Goal: Find specific page/section: Find specific page/section

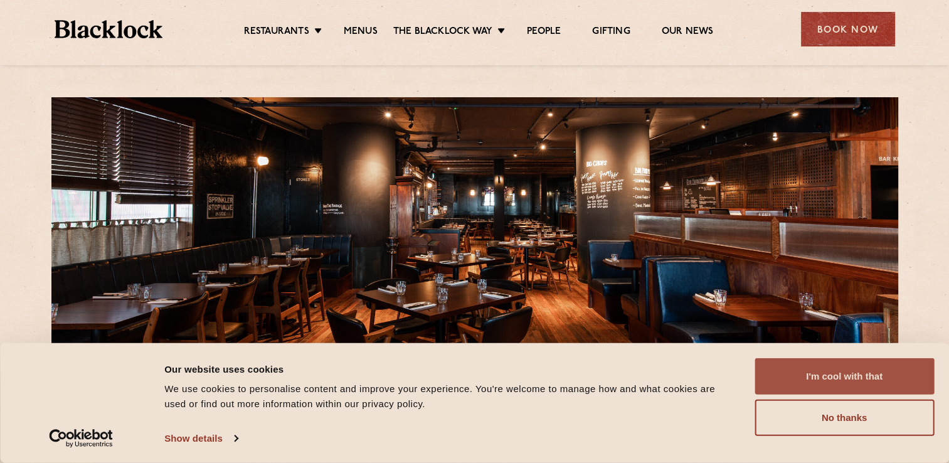
click at [817, 385] on button "I'm cool with that" at bounding box center [844, 376] width 179 height 36
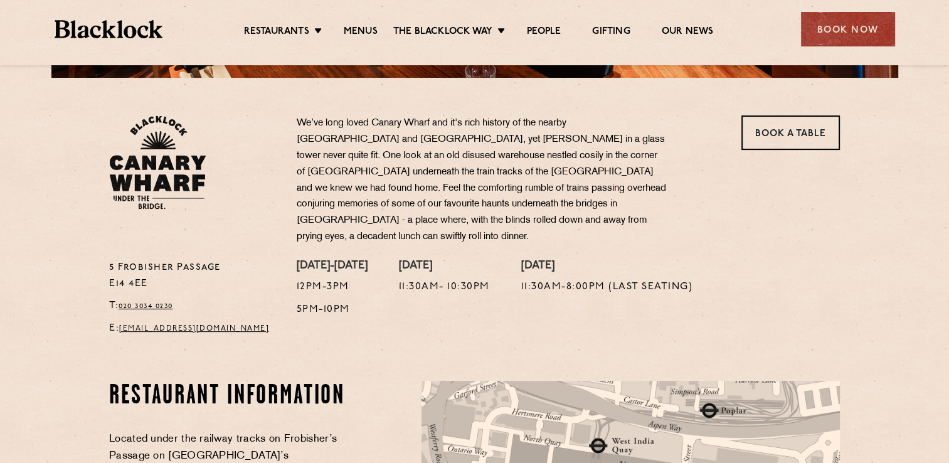
scroll to position [376, 0]
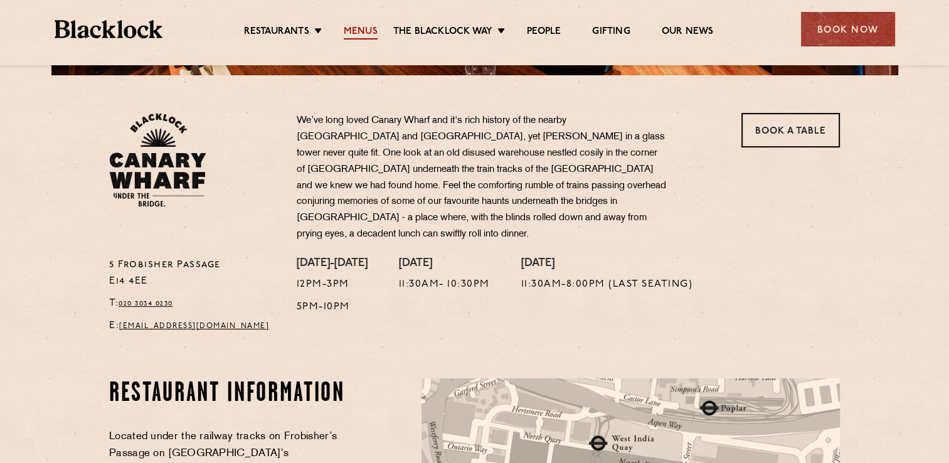
click at [364, 28] on link "Menus" at bounding box center [361, 33] width 34 height 14
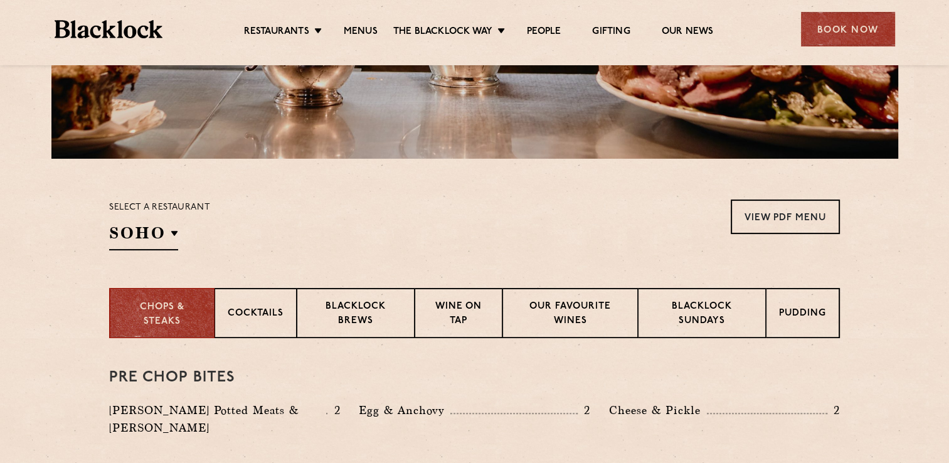
scroll to position [376, 0]
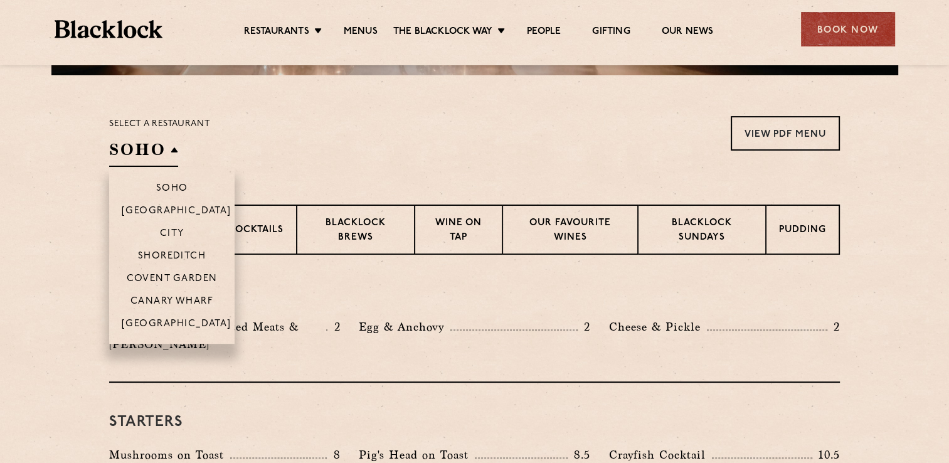
click at [150, 146] on h2 "SOHO" at bounding box center [143, 153] width 69 height 28
click at [176, 299] on p "Canary Wharf" at bounding box center [171, 302] width 83 height 13
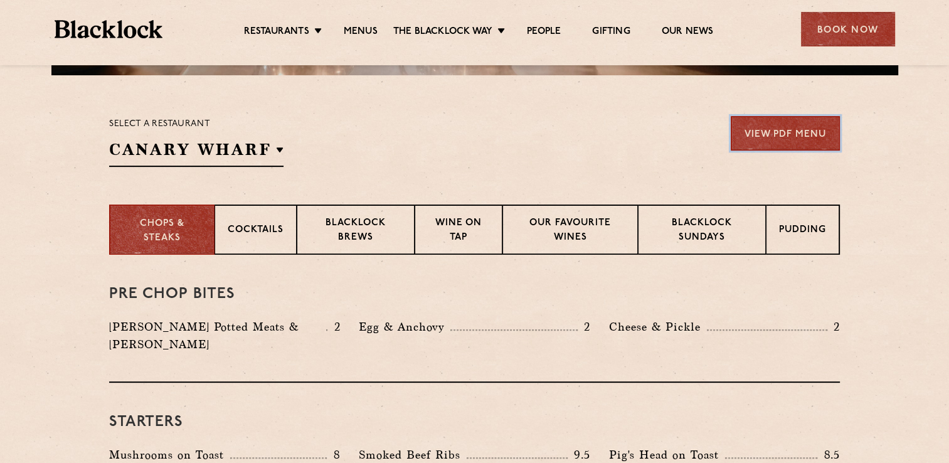
click at [788, 133] on link "View PDF Menu" at bounding box center [785, 133] width 109 height 35
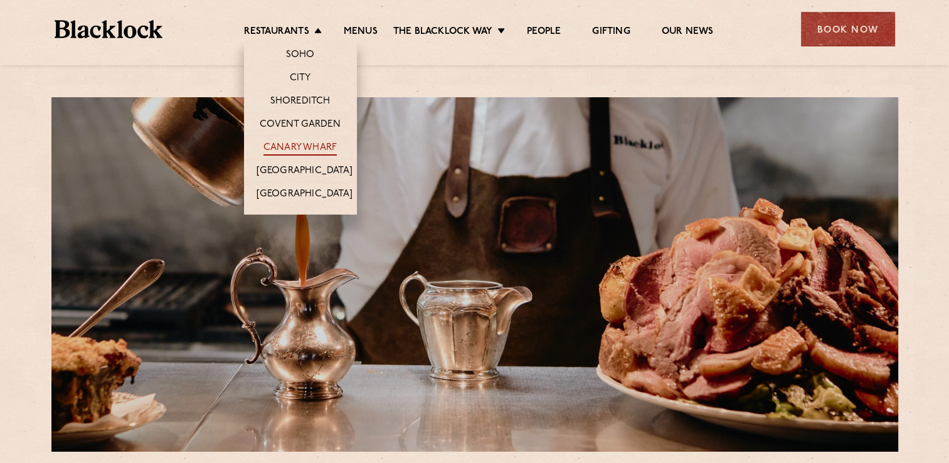
click at [284, 149] on link "Canary Wharf" at bounding box center [299, 149] width 73 height 14
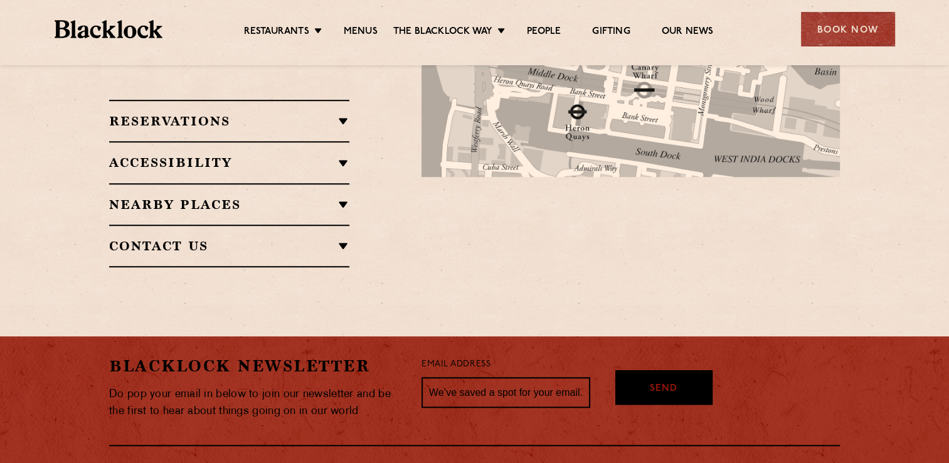
scroll to position [967, 0]
